Goal: Task Accomplishment & Management: Use online tool/utility

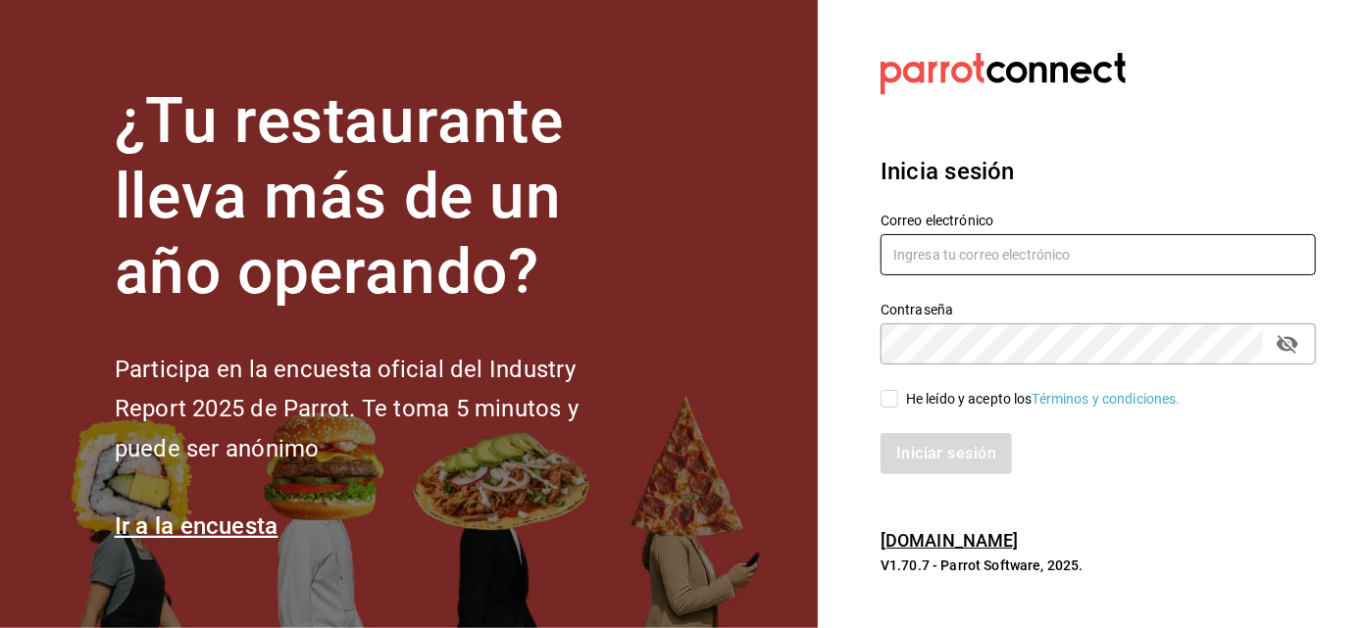
type input "mochomos.arcos@grupocosteno.com"
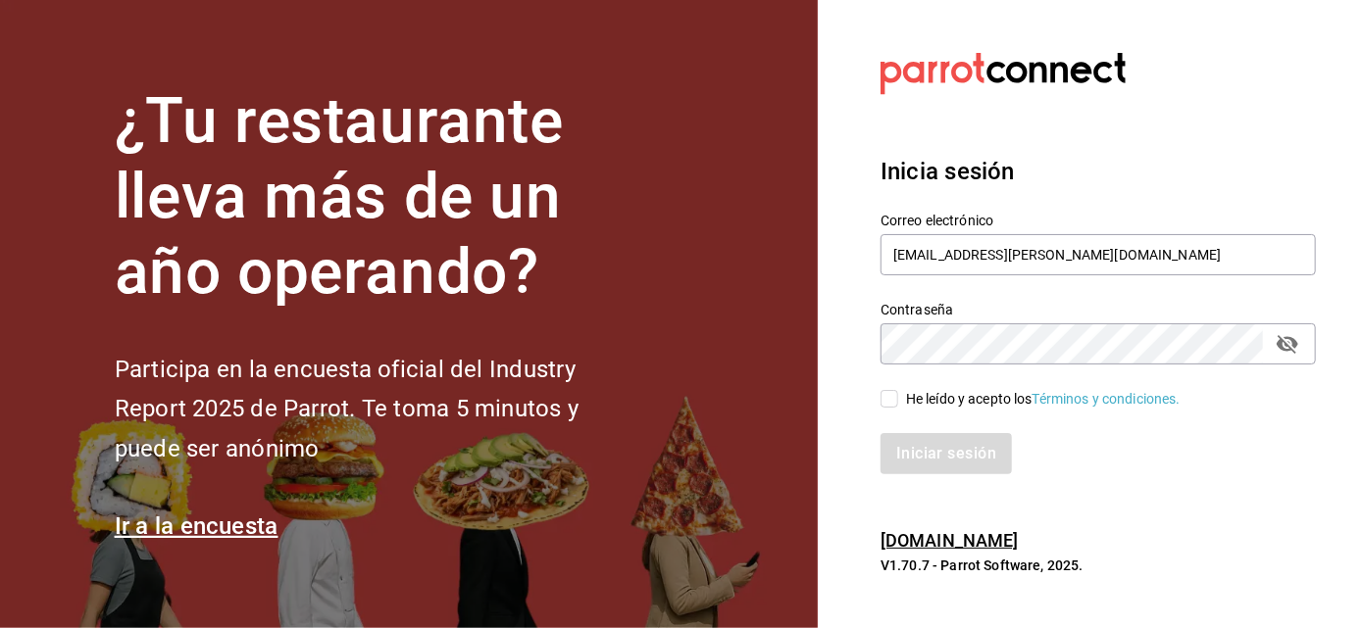
click at [909, 396] on div "He leído y acepto los Términos y condiciones." at bounding box center [1043, 399] width 274 height 21
click at [898, 396] on input "He leído y acepto los Términos y condiciones." at bounding box center [889, 399] width 18 height 18
checkbox input "true"
click at [914, 441] on button "Iniciar sesión" at bounding box center [946, 453] width 133 height 41
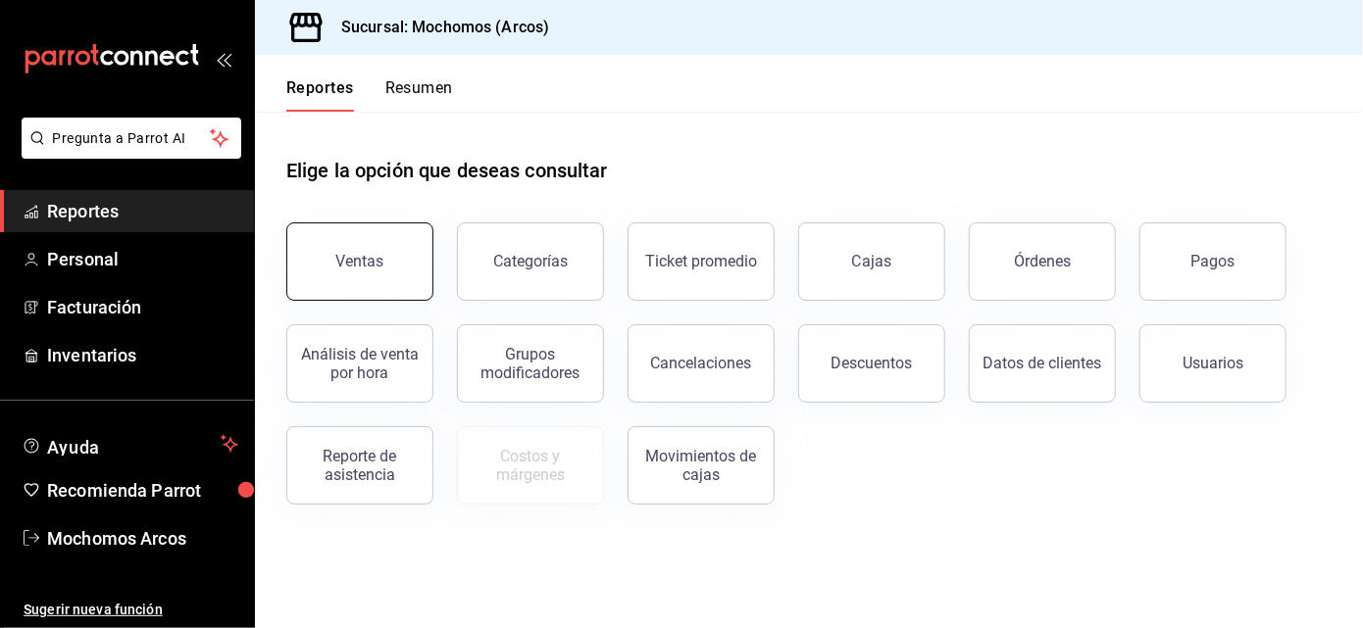
click at [375, 244] on button "Ventas" at bounding box center [359, 262] width 147 height 78
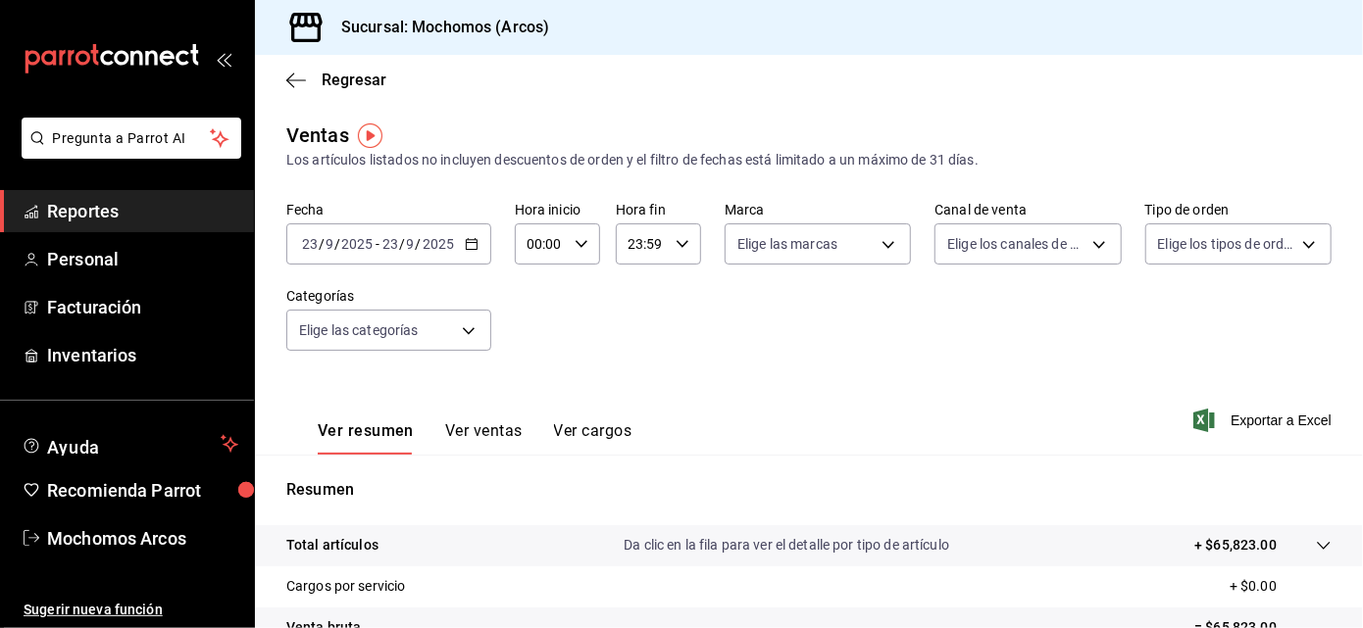
click at [466, 249] on \(Stroke\) "button" at bounding box center [472, 244] width 12 height 11
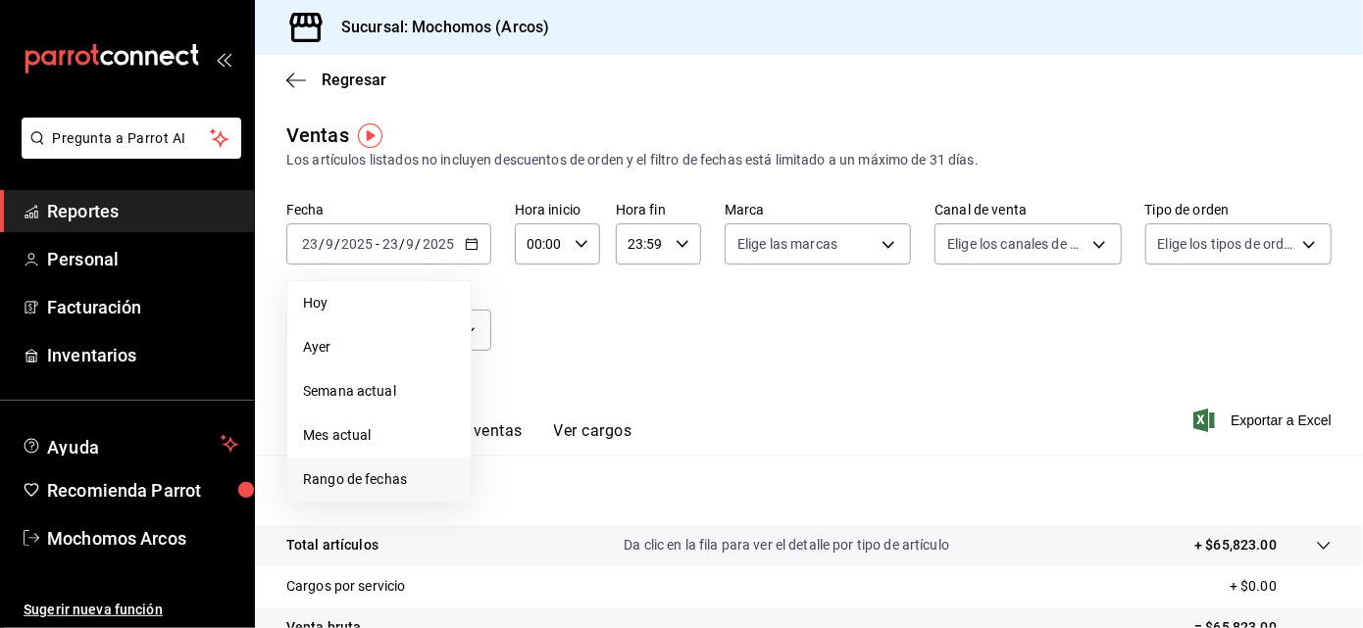
click at [360, 480] on span "Rango de fechas" at bounding box center [379, 480] width 152 height 21
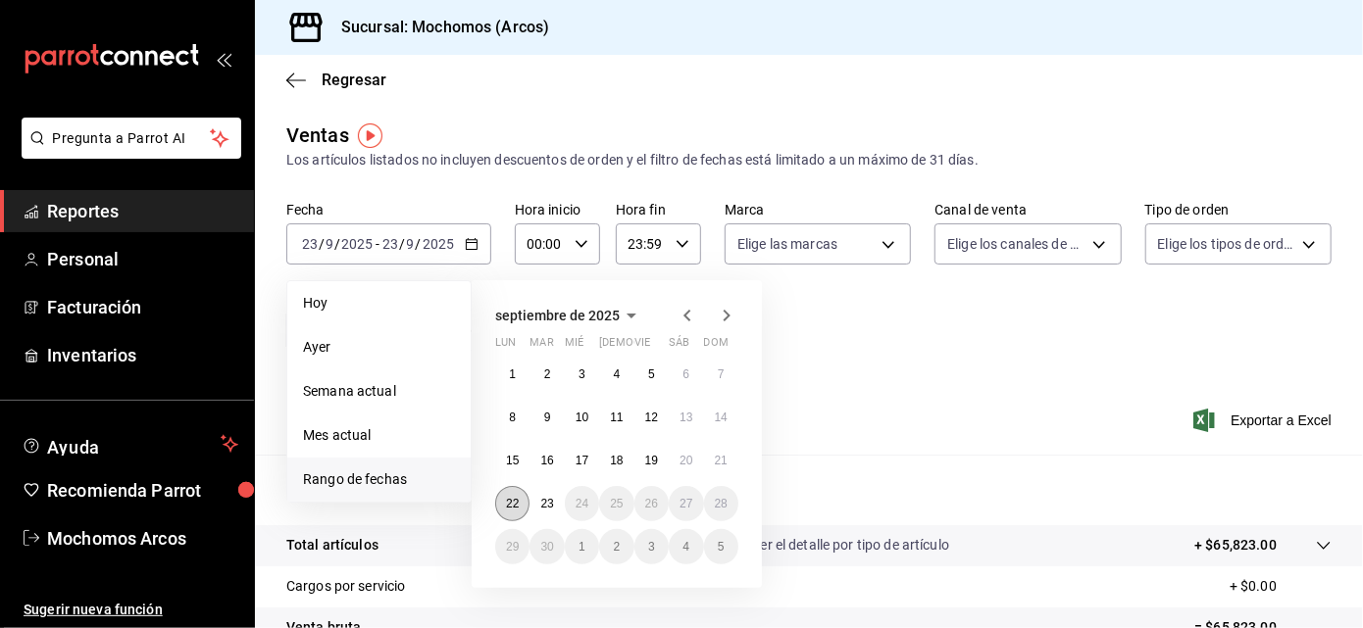
click at [513, 499] on abbr "22" at bounding box center [512, 504] width 13 height 14
click at [546, 509] on abbr "23" at bounding box center [546, 504] width 13 height 14
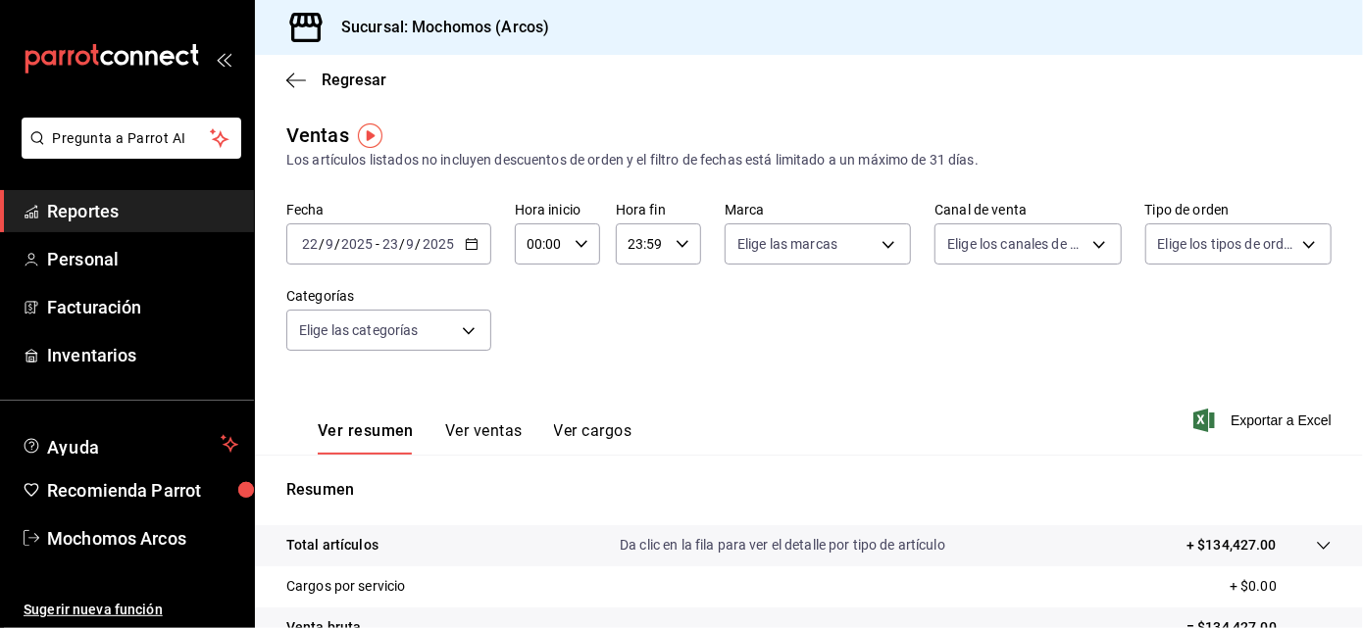
click at [684, 239] on div "23:59 Hora fin" at bounding box center [658, 244] width 85 height 41
click at [632, 306] on button "21" at bounding box center [633, 325] width 34 height 39
type input "21:59"
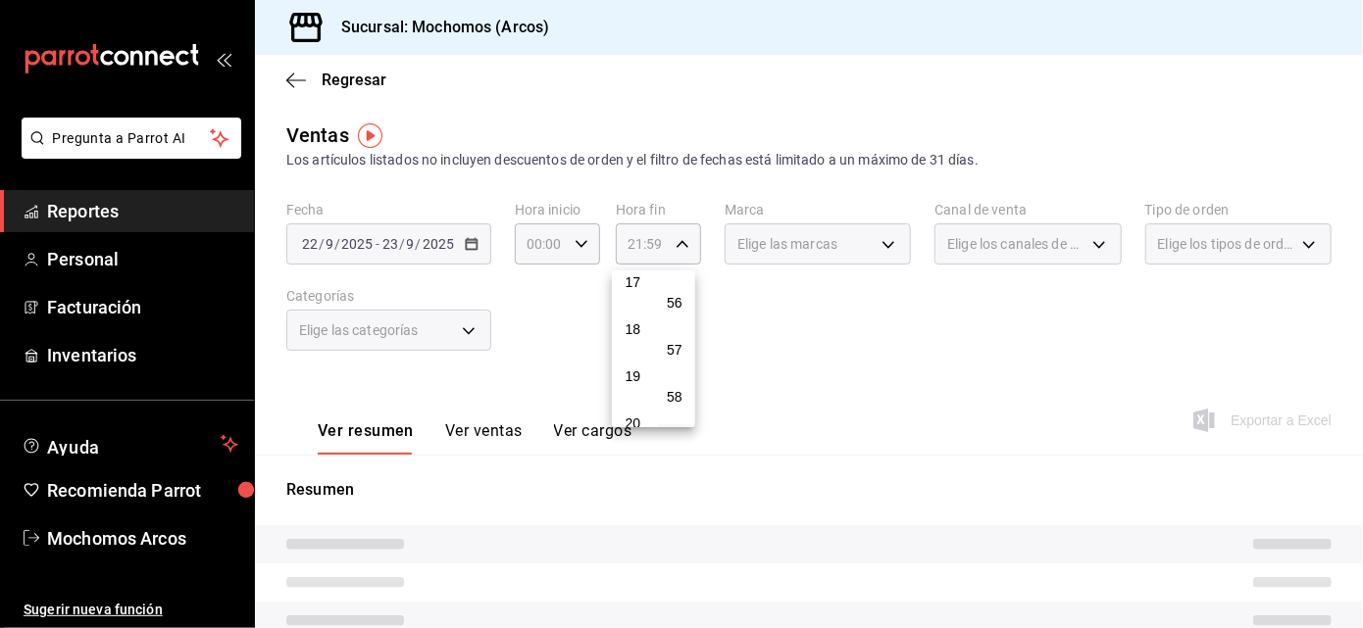
scroll to position [764, 0]
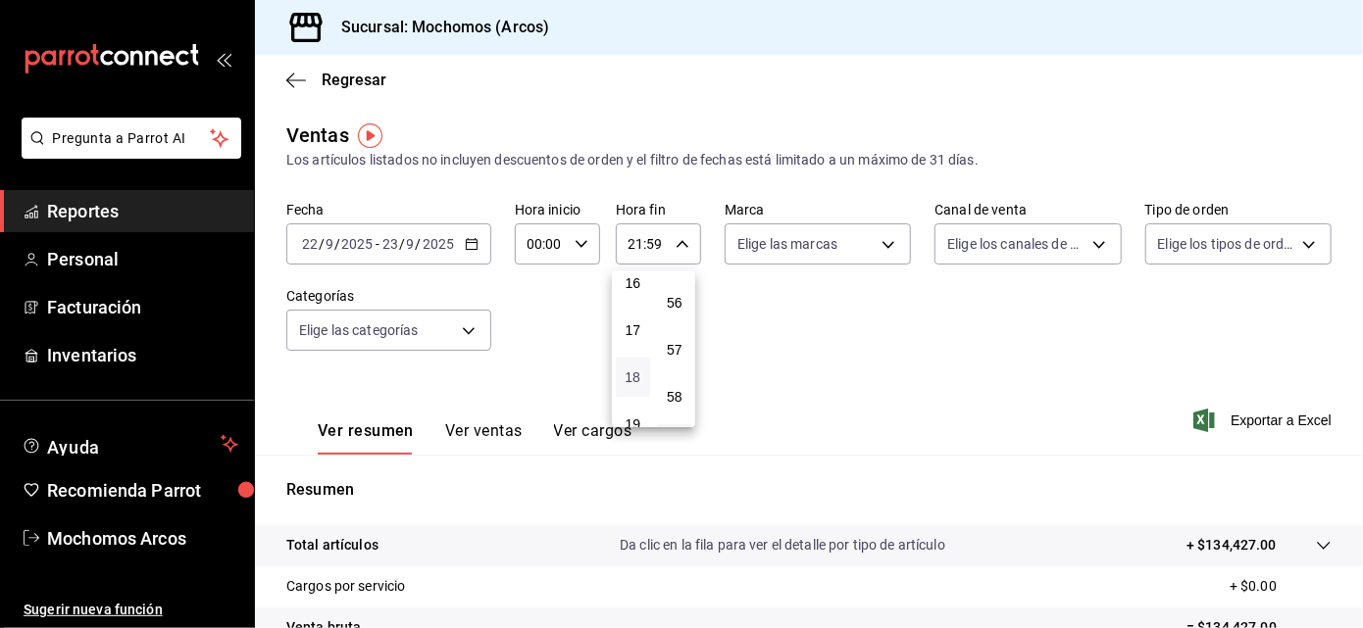
click at [627, 370] on span "18" at bounding box center [632, 378] width 11 height 16
type input "18:59"
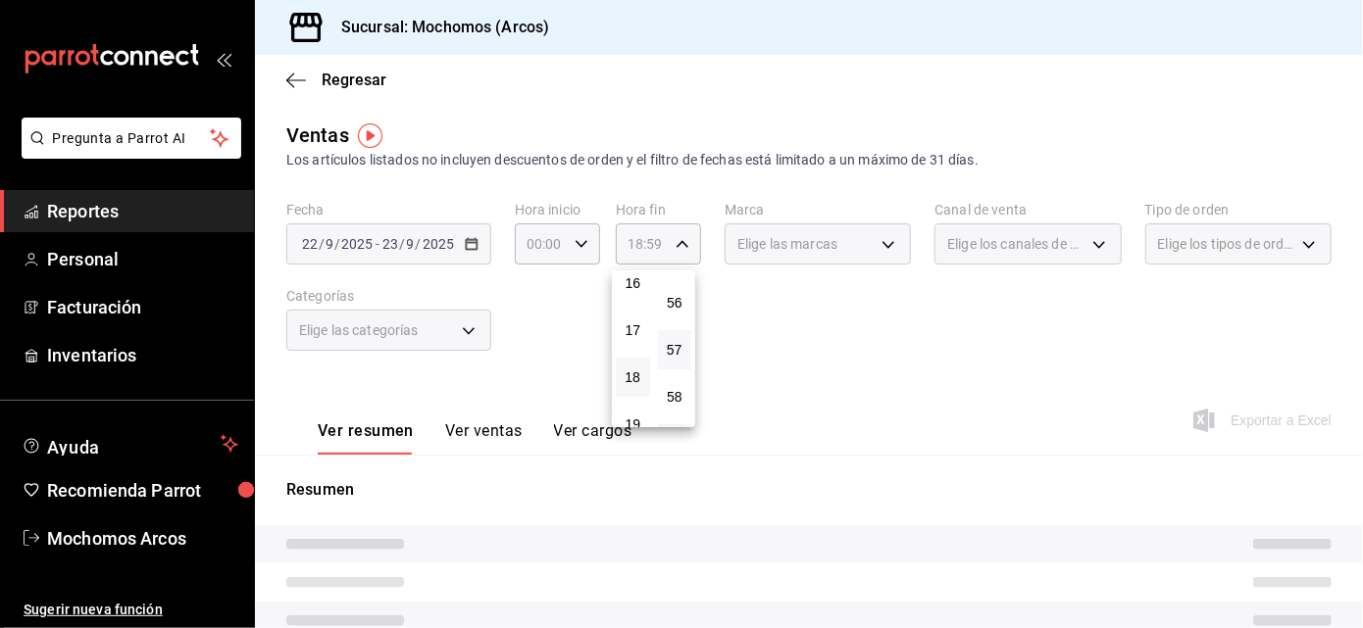
click at [666, 330] on button "57" at bounding box center [675, 349] width 34 height 39
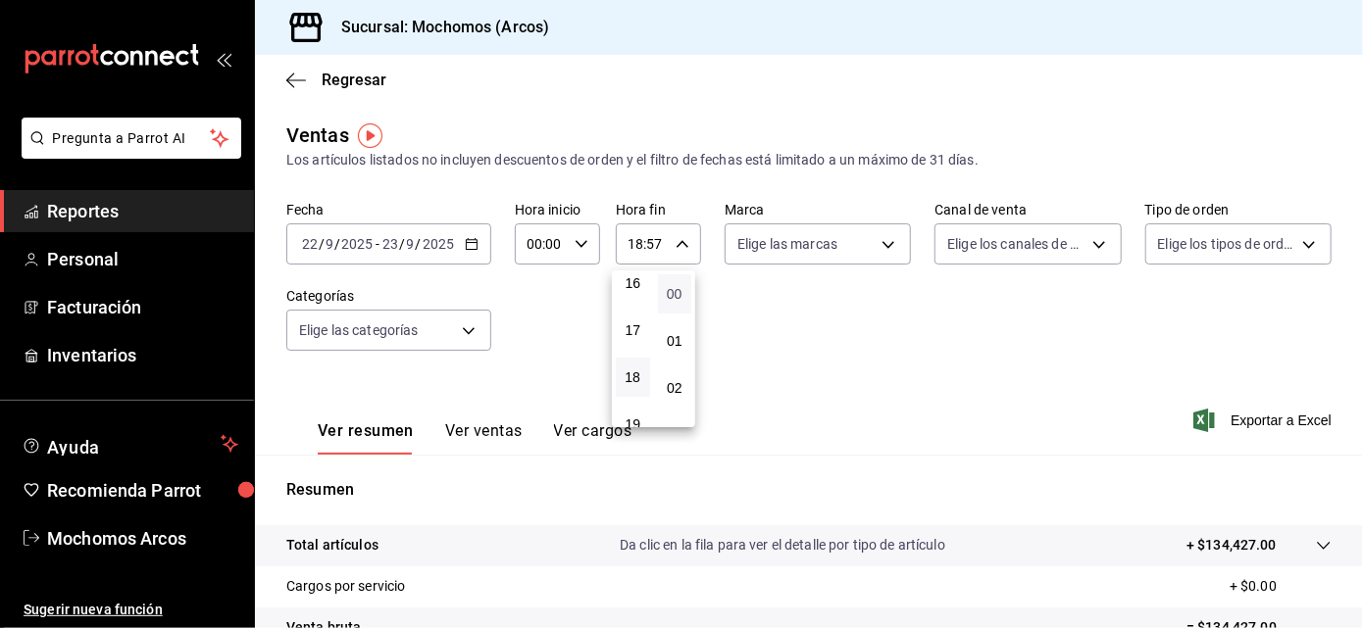
click at [674, 295] on span "00" at bounding box center [675, 294] width 11 height 16
type input "18:00"
click at [872, 236] on div at bounding box center [681, 314] width 1363 height 628
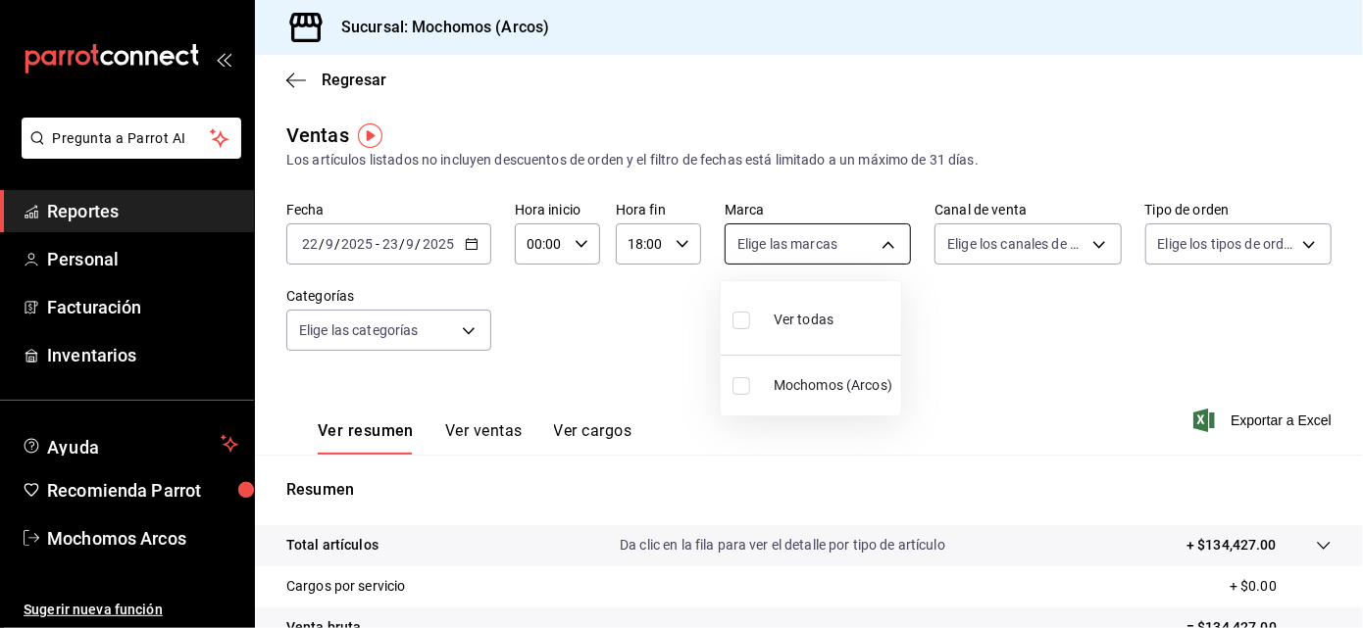
click at [882, 238] on body "Pregunta a Parrot AI Reportes Personal Facturación Inventarios Ayuda Recomienda…" at bounding box center [681, 314] width 1363 height 628
click at [855, 318] on li "Ver todas" at bounding box center [811, 318] width 180 height 58
type input "dd36a3dd-8c35-4563-bc3a-0ae6137ce787"
checkbox input "true"
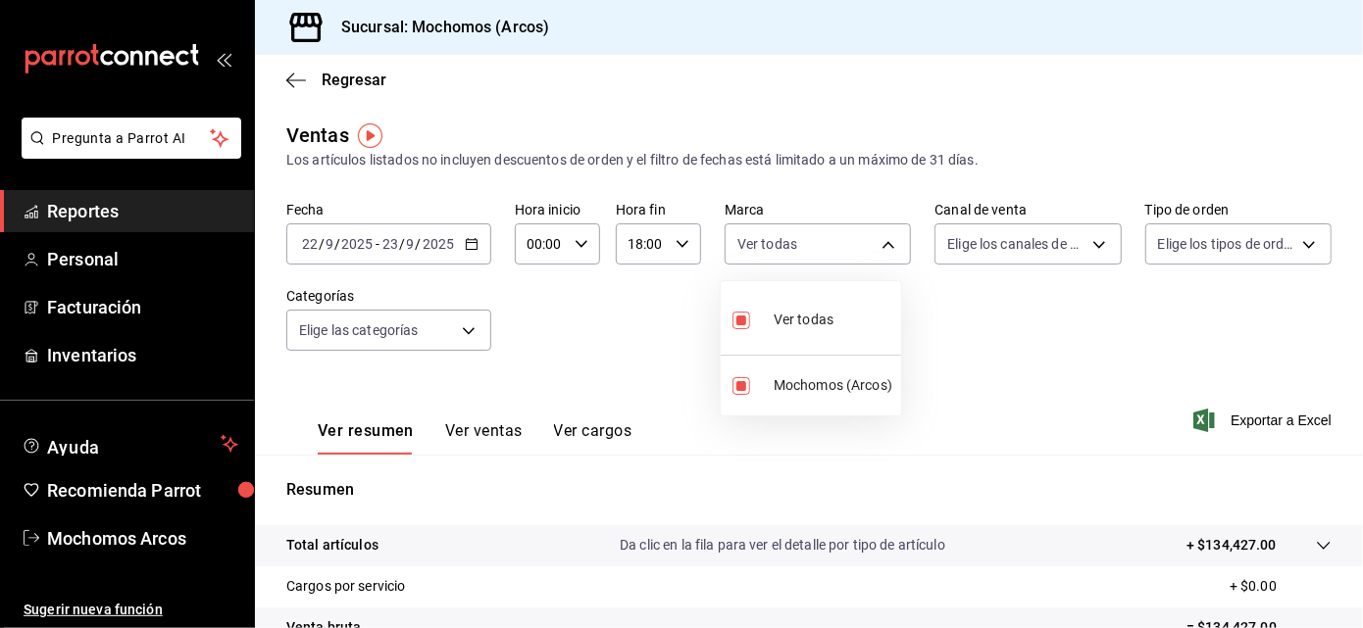
click at [1083, 241] on div at bounding box center [681, 314] width 1363 height 628
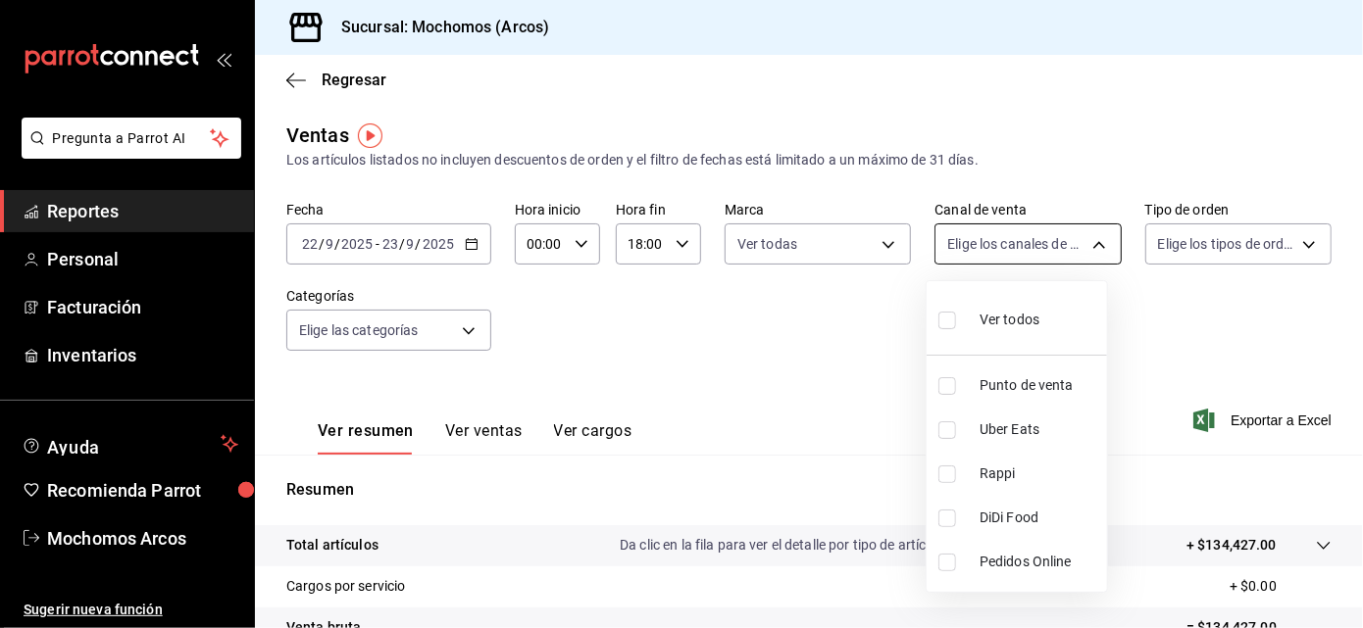
click at [1083, 242] on body "Pregunta a Parrot AI Reportes Personal Facturación Inventarios Ayuda Recomienda…" at bounding box center [681, 314] width 1363 height 628
click at [1047, 311] on li "Ver todos" at bounding box center [1016, 318] width 180 height 58
type input "PARROT,UBER_EATS,RAPPI,DIDI_FOOD,ONLINE"
checkbox input "true"
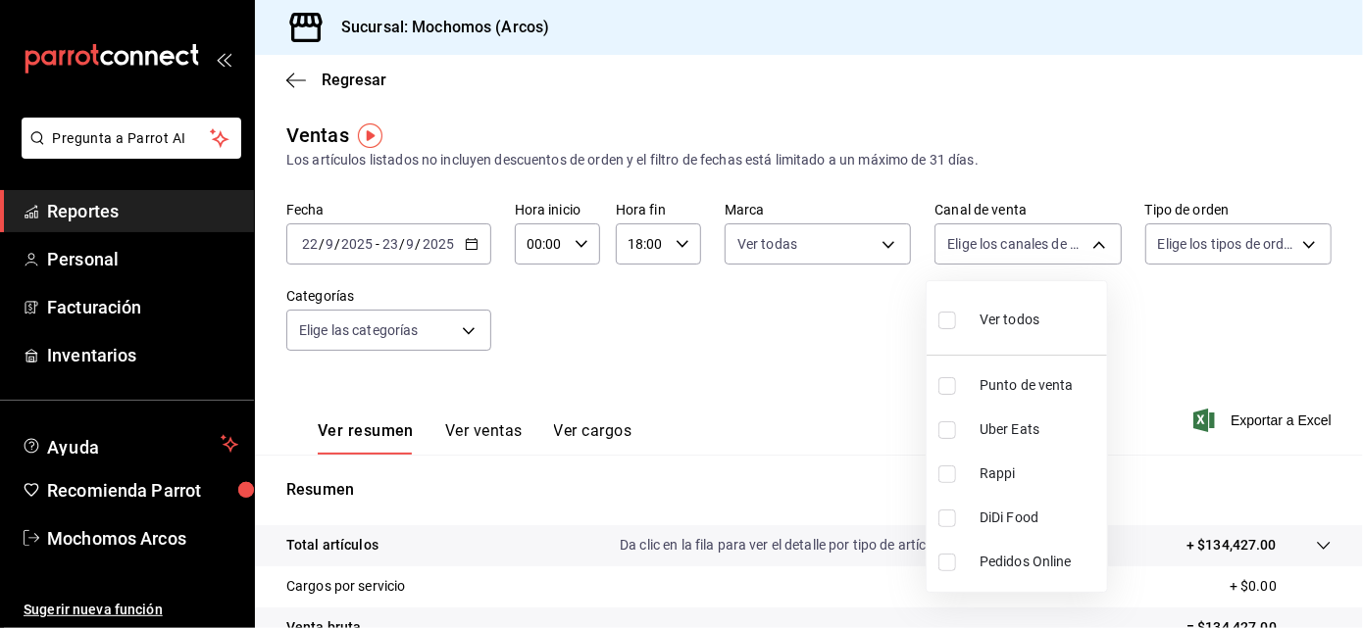
checkbox input "true"
click at [1293, 250] on div at bounding box center [681, 314] width 1363 height 628
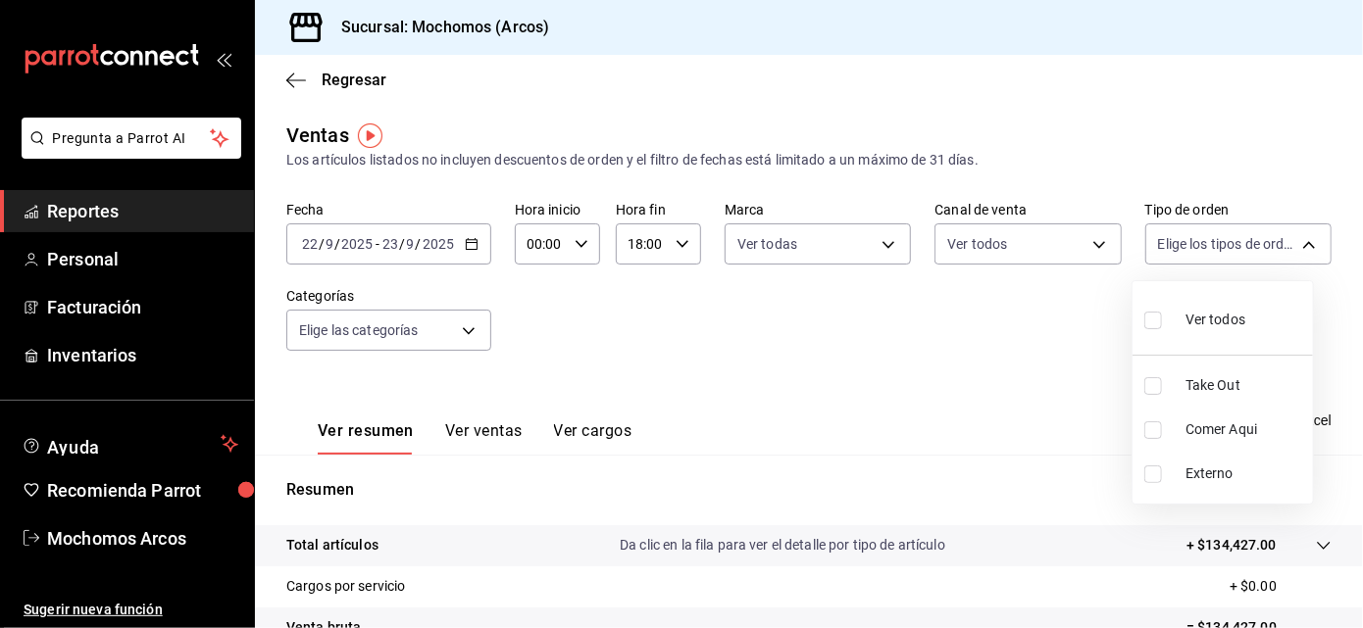
click at [1293, 250] on body "Pregunta a Parrot AI Reportes Personal Facturación Inventarios Ayuda Recomienda…" at bounding box center [681, 314] width 1363 height 628
click at [1211, 311] on span "Ver todos" at bounding box center [1215, 320] width 60 height 21
type input "c6b8ee8d-4955-4723-bae1-372b147e207b,27be71f3-ce18-4cfa-bd3b-e966efc6a73f,EXTER…"
checkbox input "true"
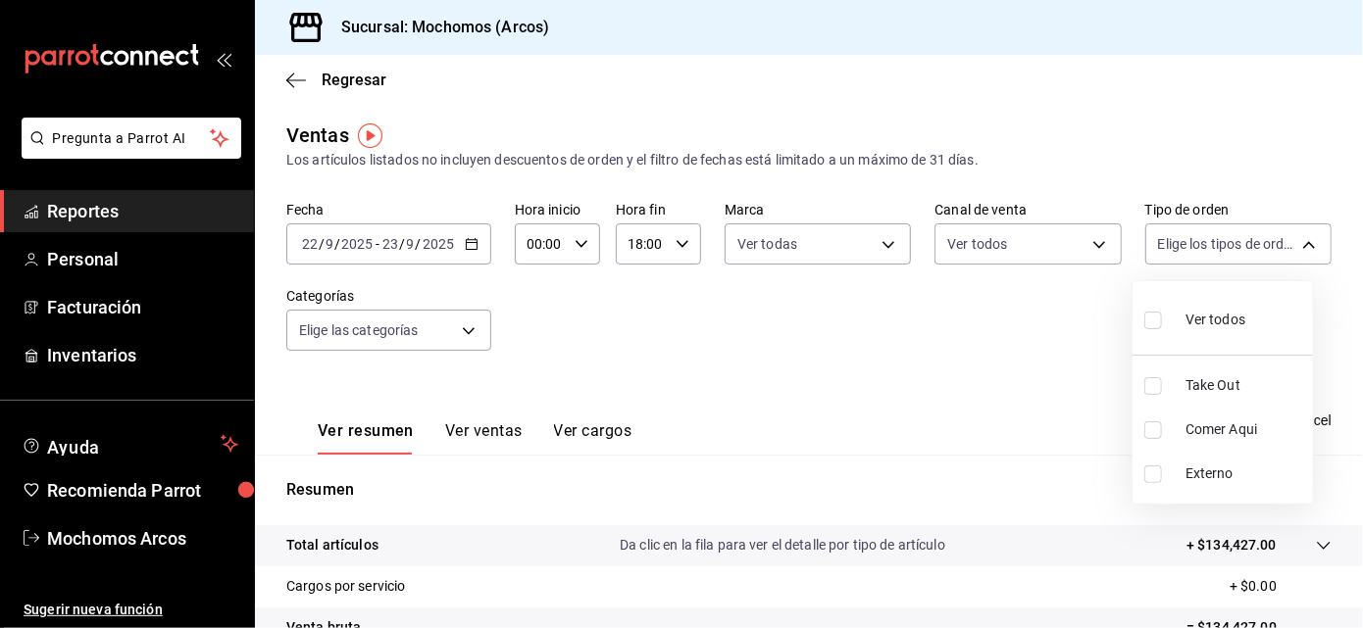
checkbox input "true"
click at [461, 321] on div at bounding box center [681, 314] width 1363 height 628
click at [461, 321] on body "Pregunta a Parrot AI Reportes Personal Facturación Inventarios Ayuda Recomienda…" at bounding box center [681, 314] width 1363 height 628
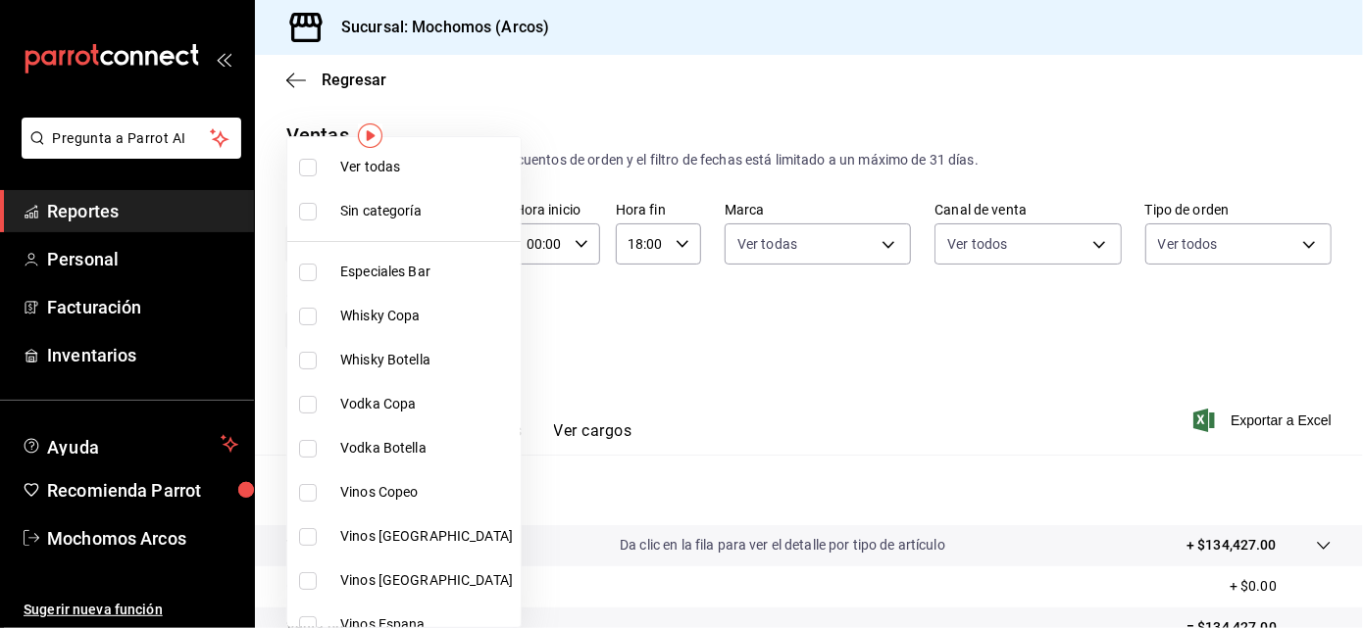
click at [383, 155] on li "Ver todas" at bounding box center [403, 167] width 233 height 44
type input "7597c5c0-c189-439a-a9b1-46cc8ee7ac78,78dcea9d-0226-4a72-8dbe-4ec0b47d6941,3e6ec…"
checkbox input "true"
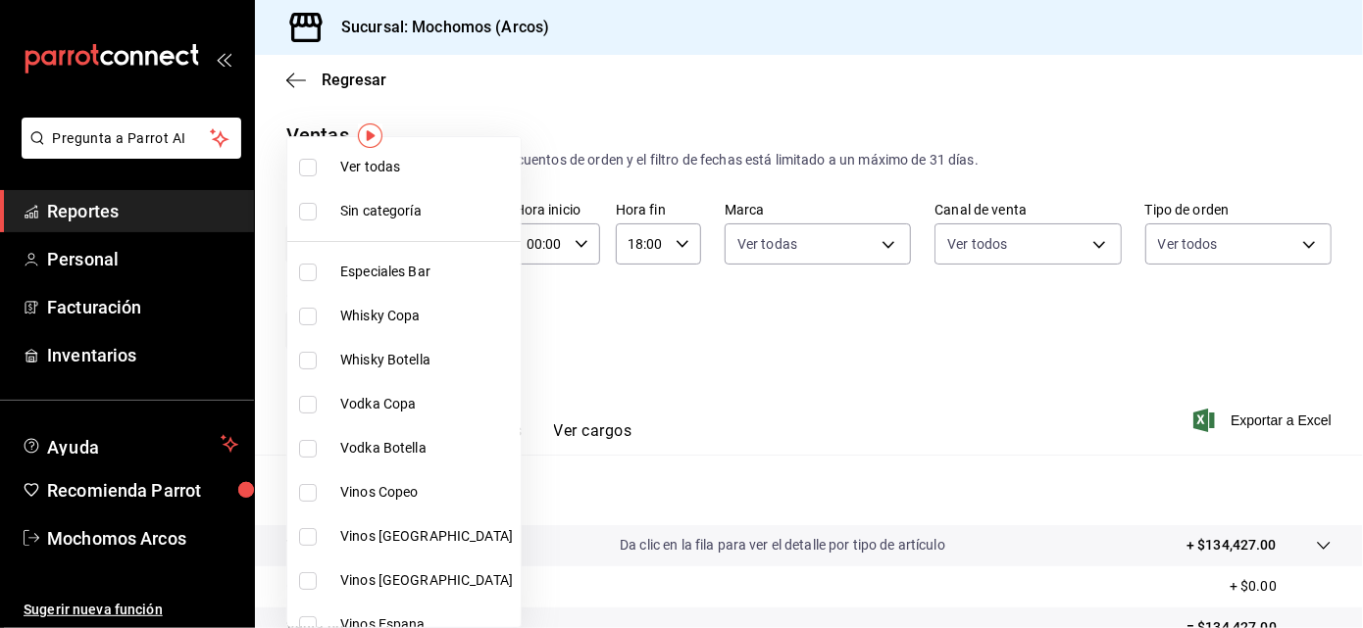
checkbox input "true"
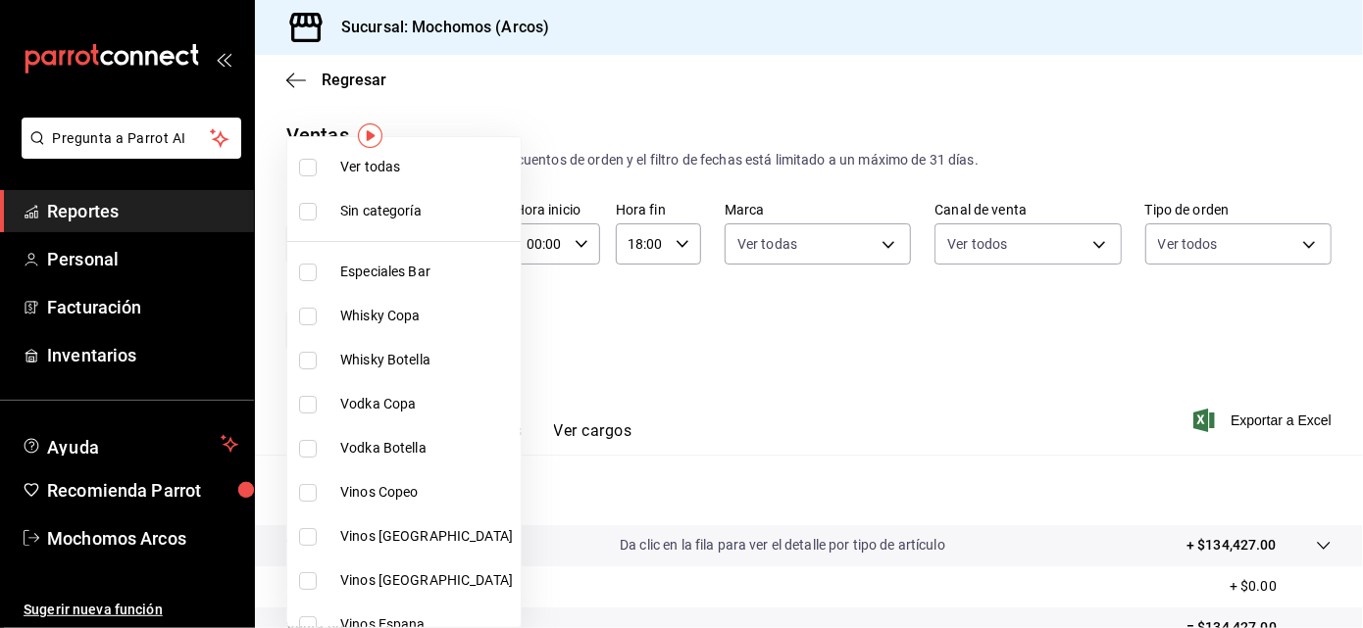
checkbox input "true"
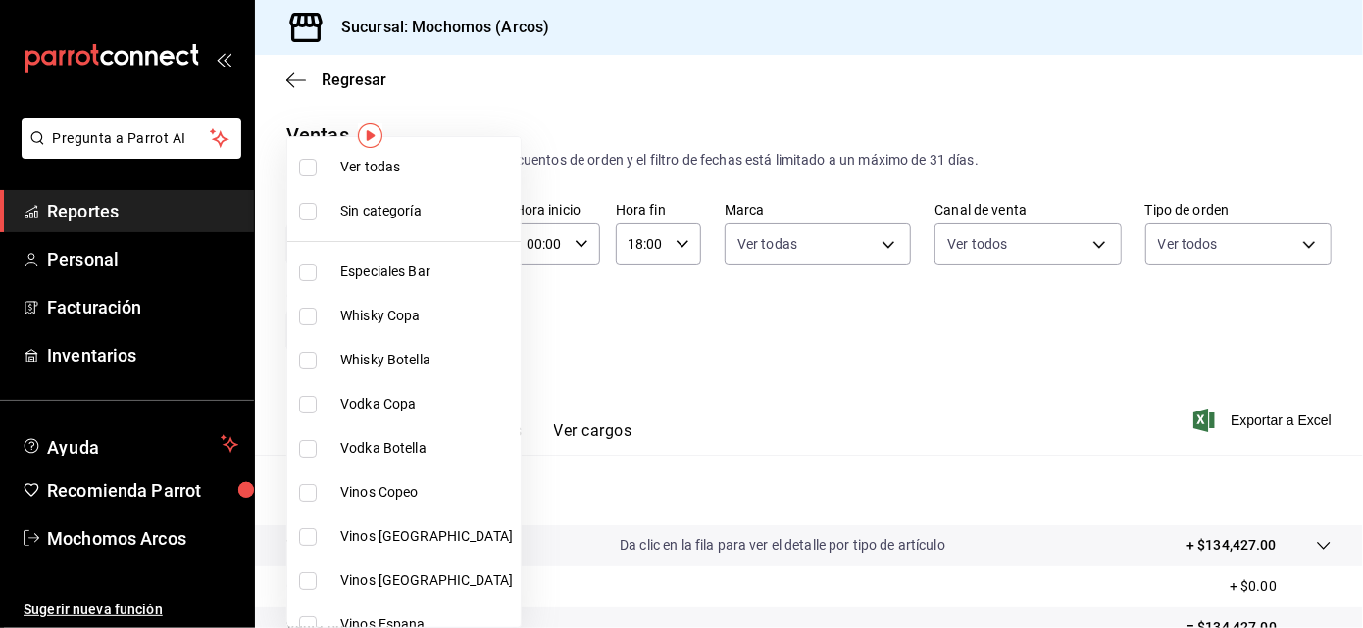
checkbox input "true"
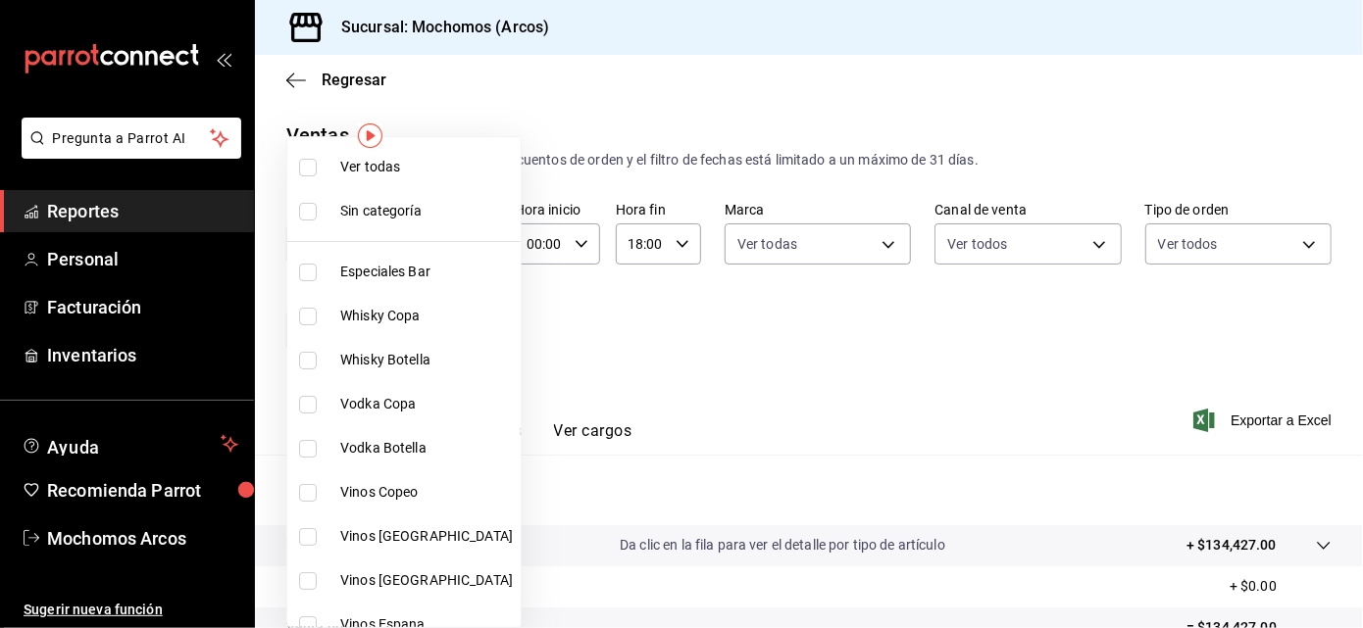
checkbox input "true"
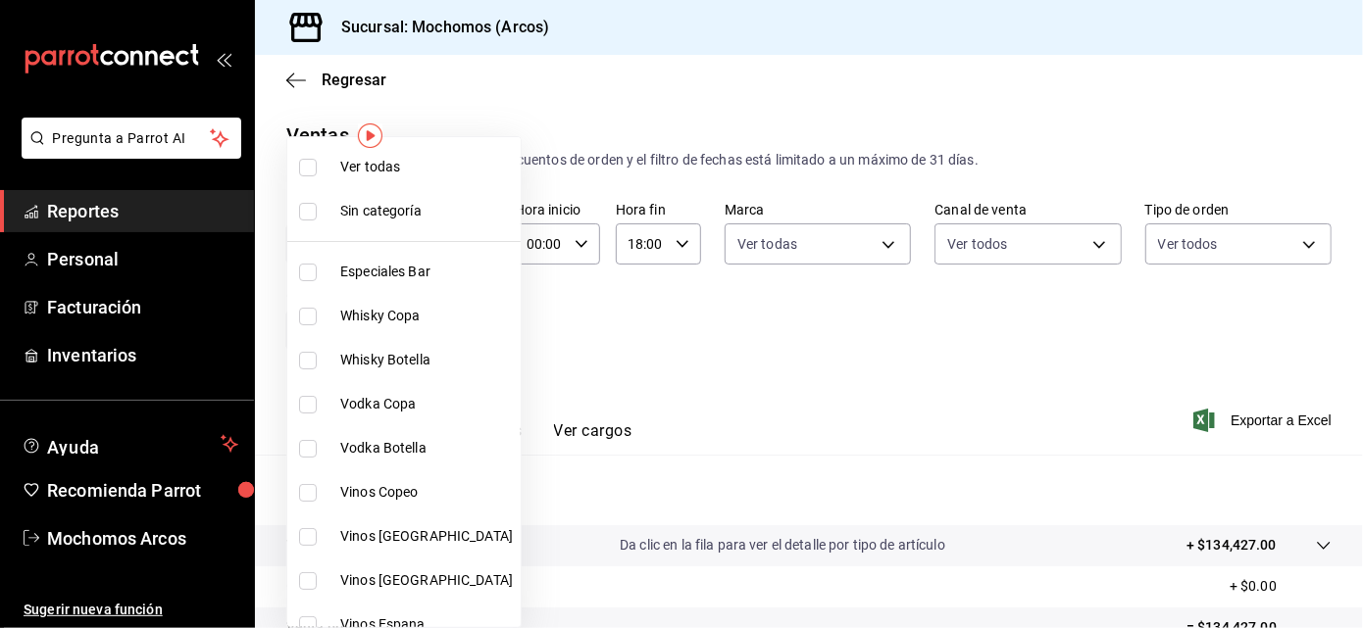
checkbox input "true"
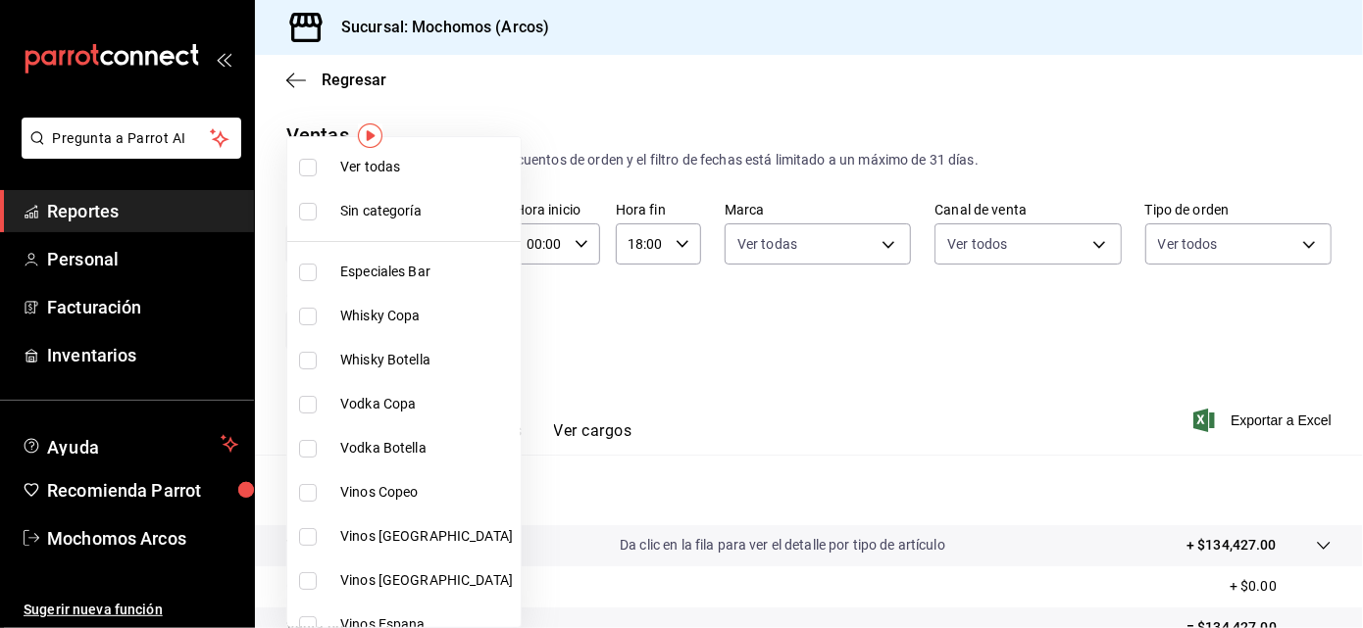
checkbox input "true"
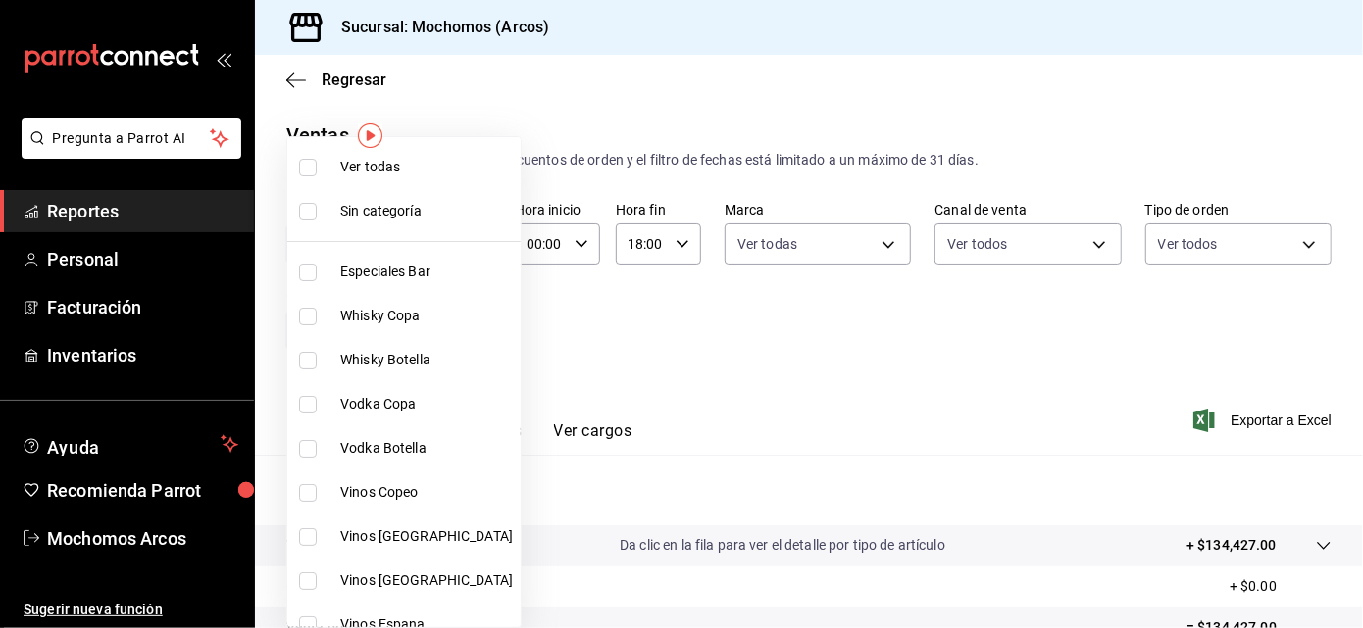
checkbox input "true"
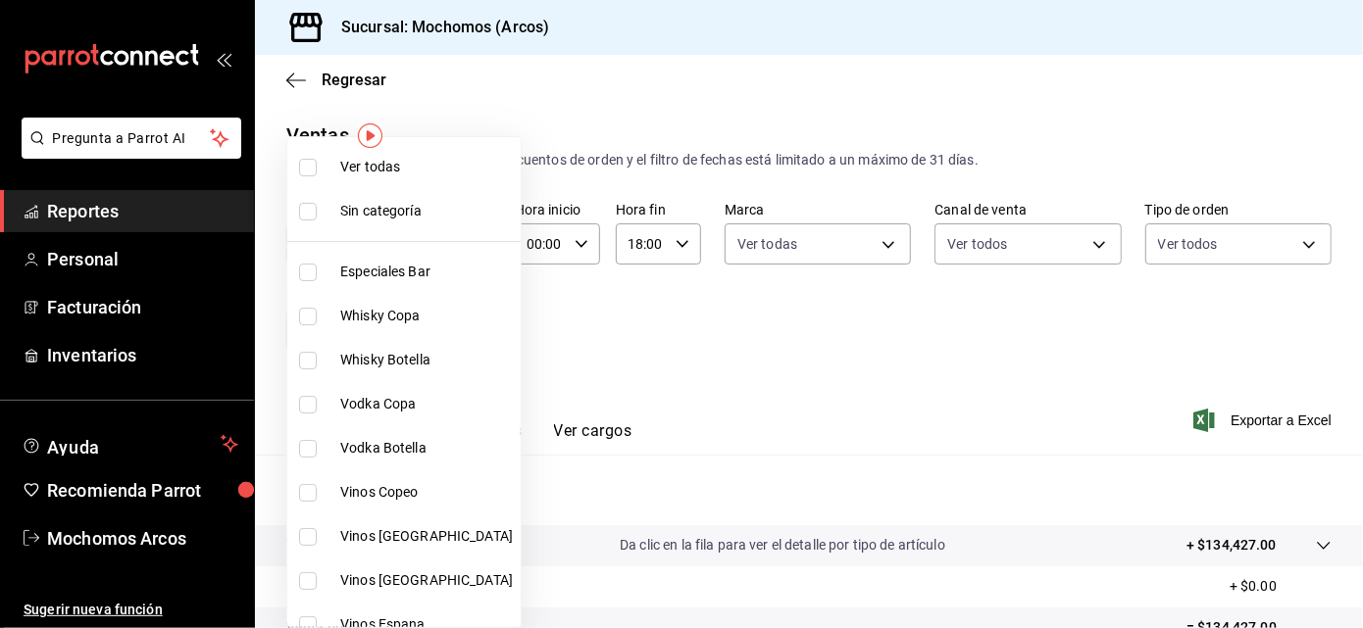
checkbox input "true"
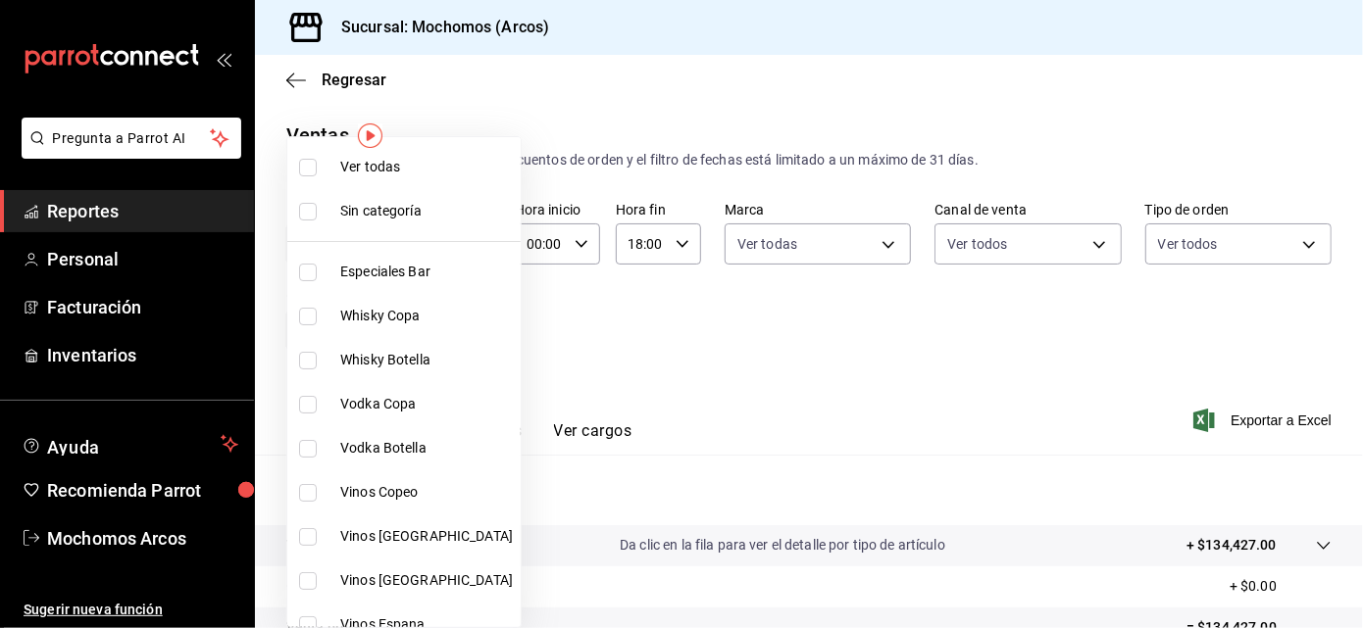
checkbox input "true"
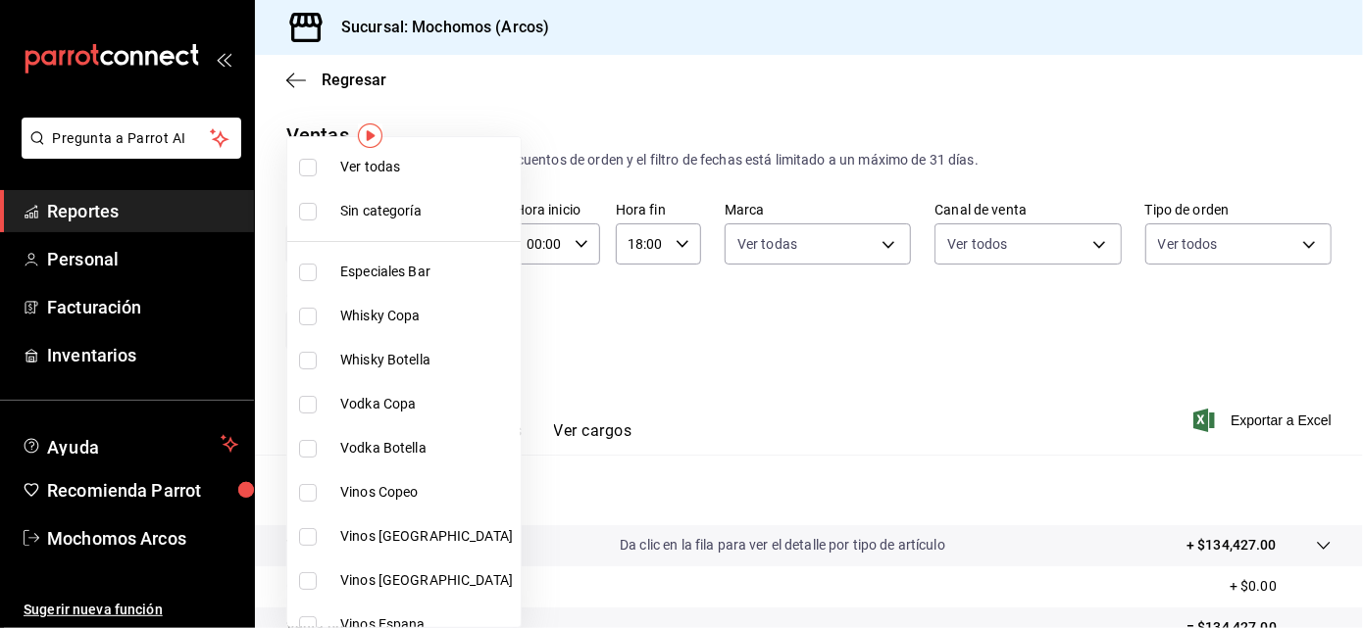
checkbox input "true"
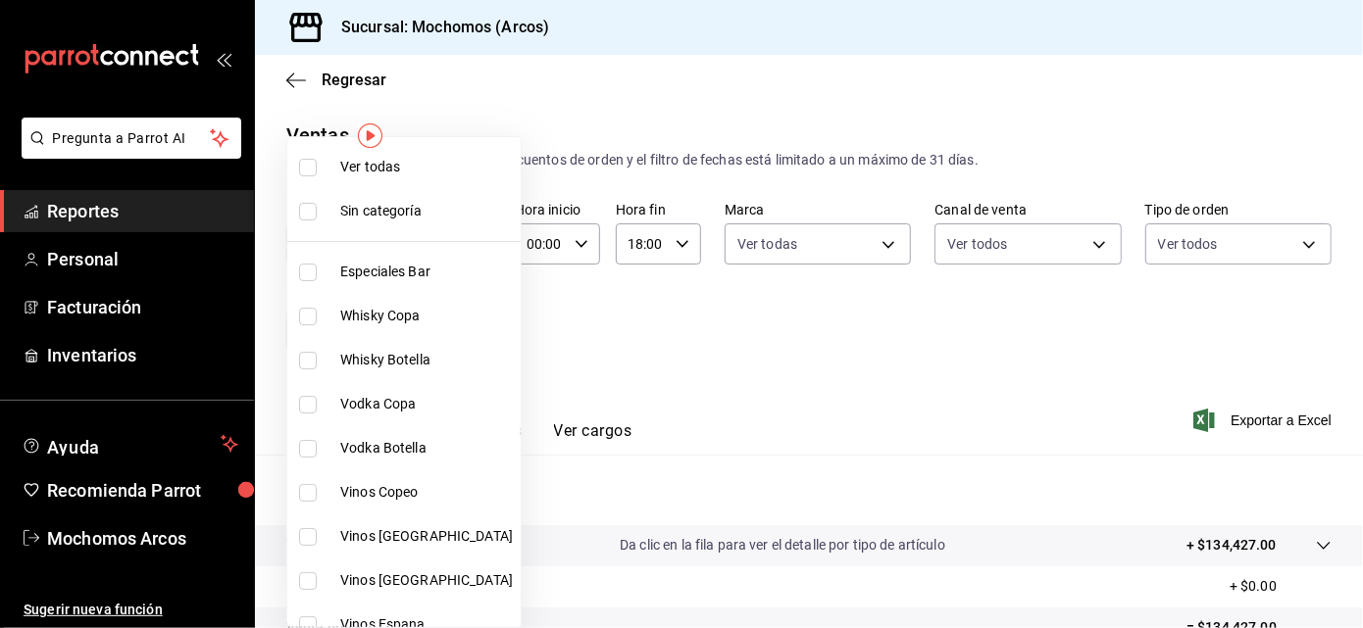
checkbox input "true"
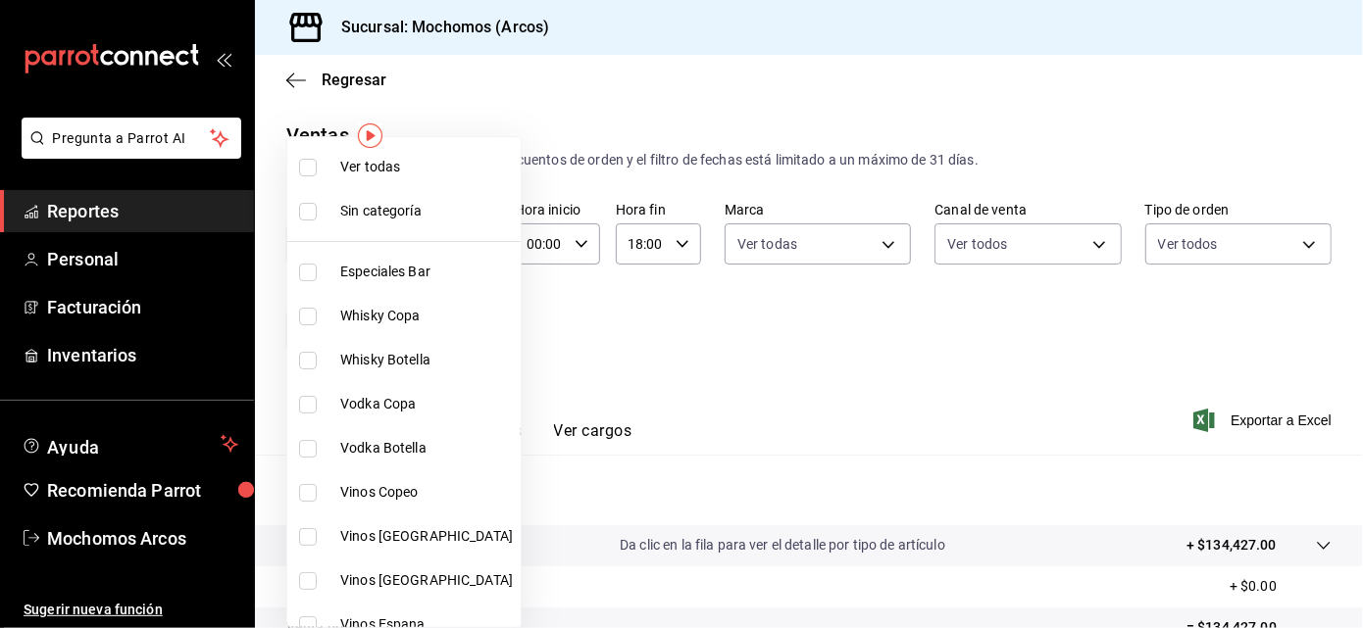
checkbox input "true"
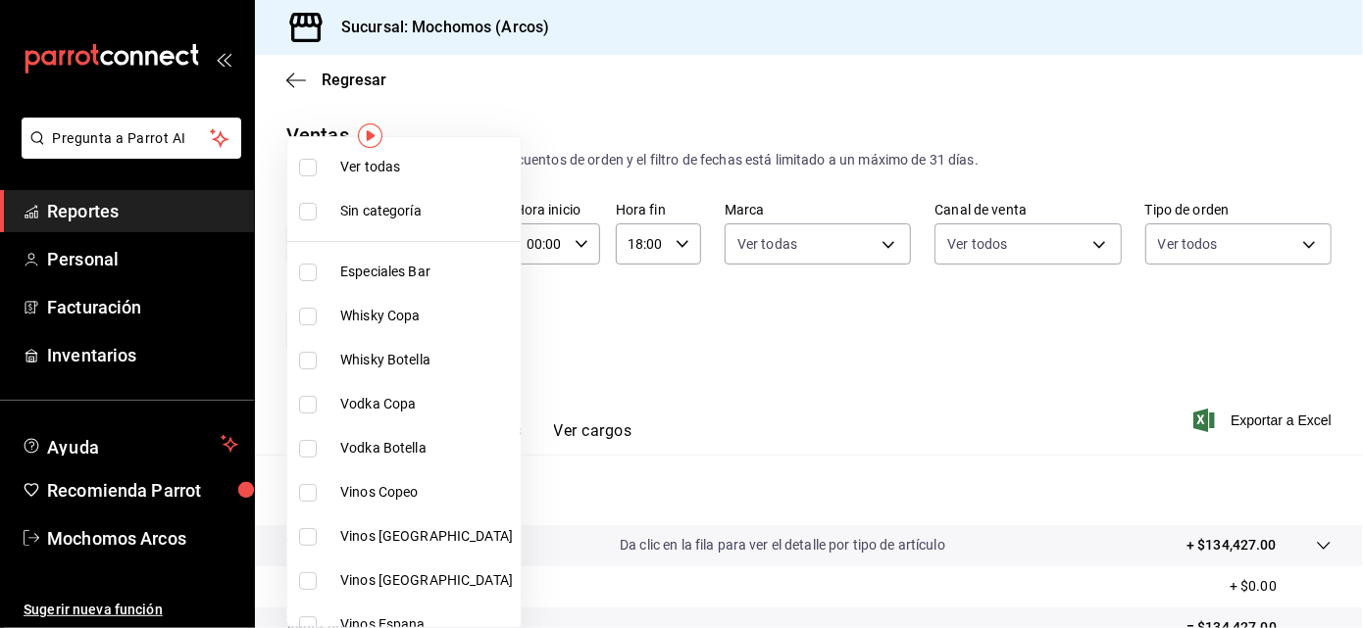
checkbox input "true"
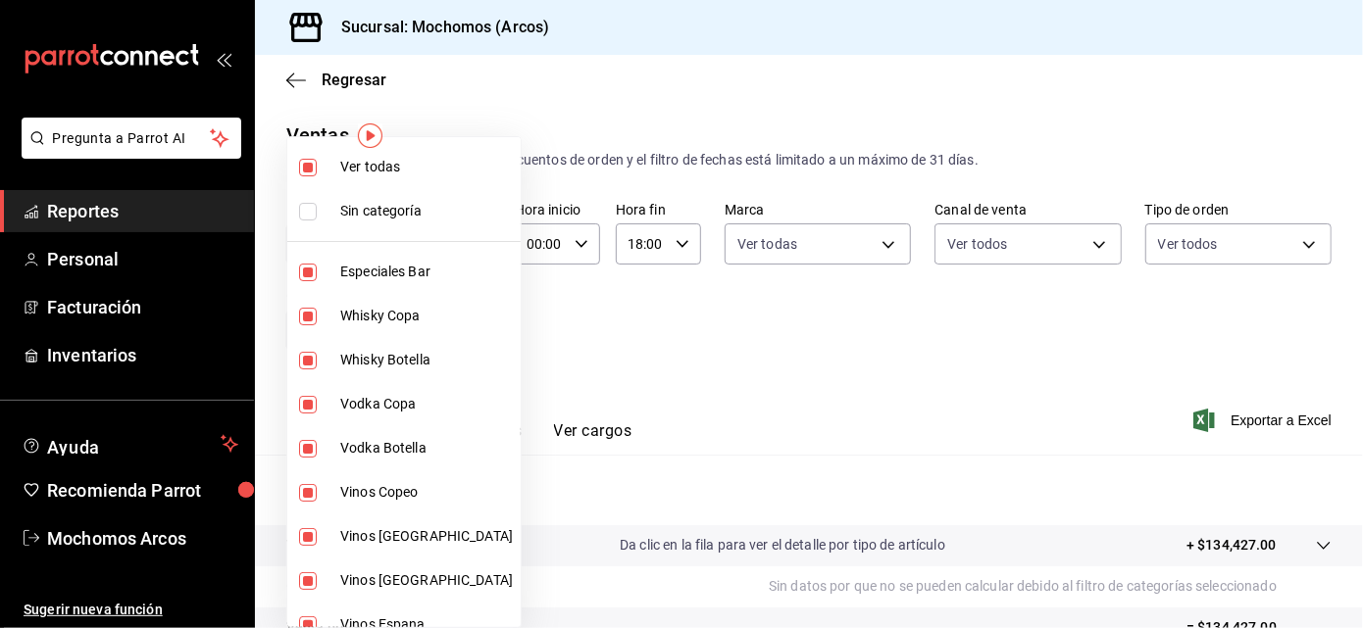
click at [735, 345] on div at bounding box center [681, 314] width 1363 height 628
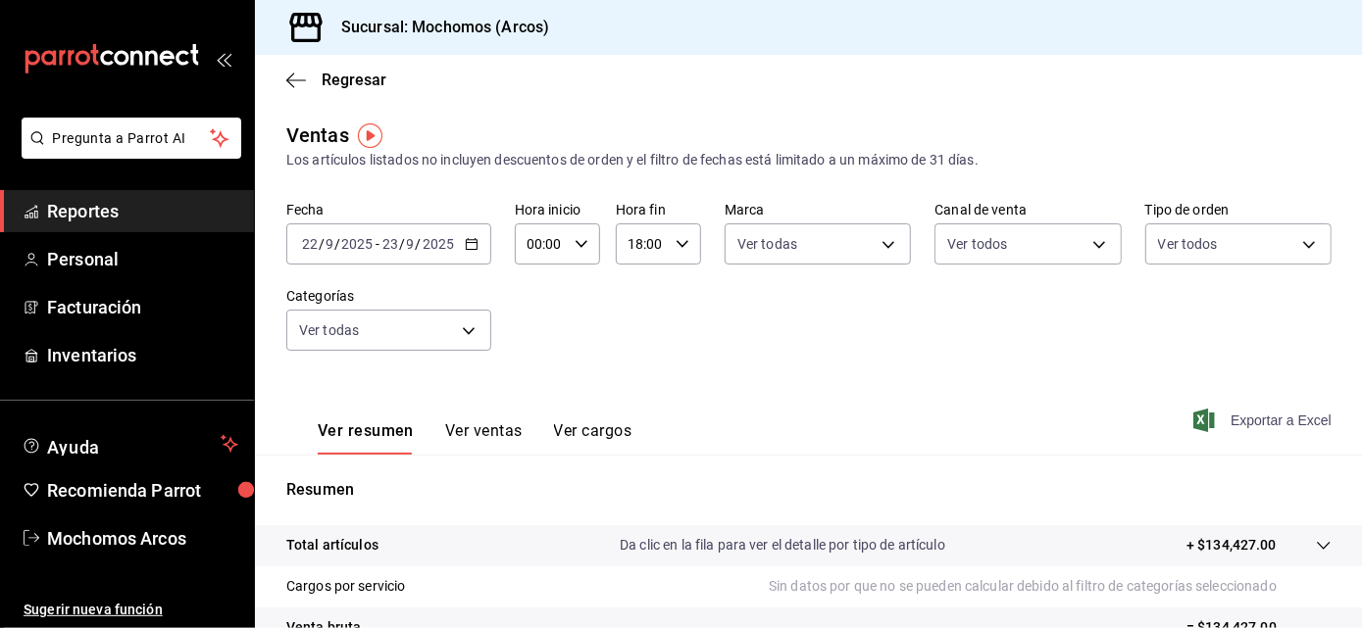
click at [1262, 423] on span "Exportar a Excel" at bounding box center [1264, 421] width 134 height 24
click at [1259, 423] on div "Exportando a excel..." at bounding box center [1251, 421] width 159 height 18
